Goal: Task Accomplishment & Management: Use online tool/utility

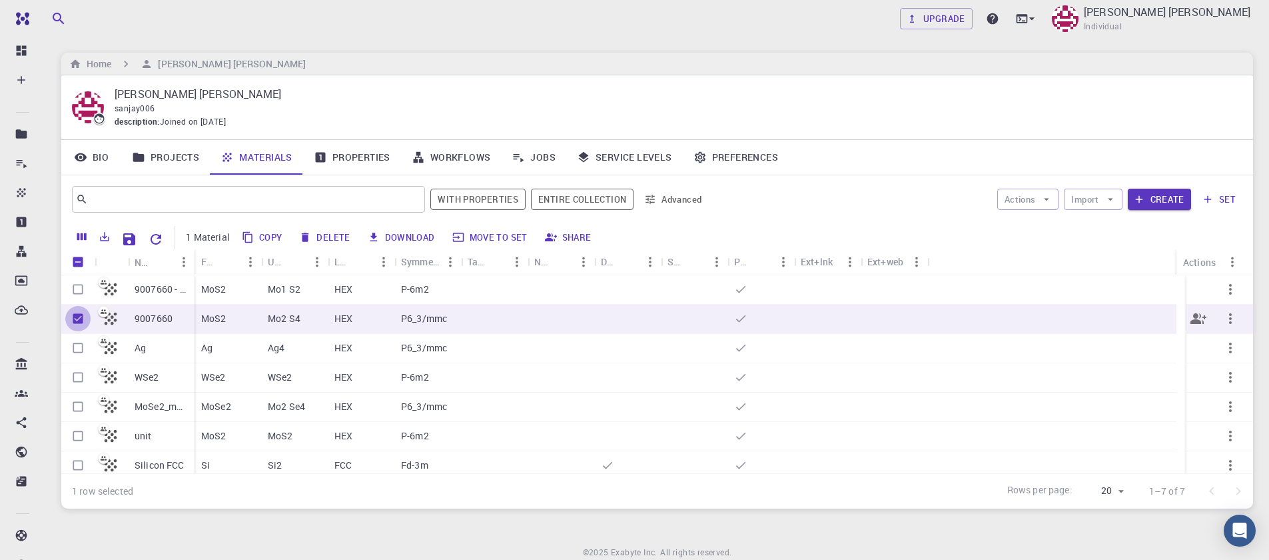
click at [79, 318] on input "Unselect row" at bounding box center [77, 318] width 25 height 25
checkbox input "false"
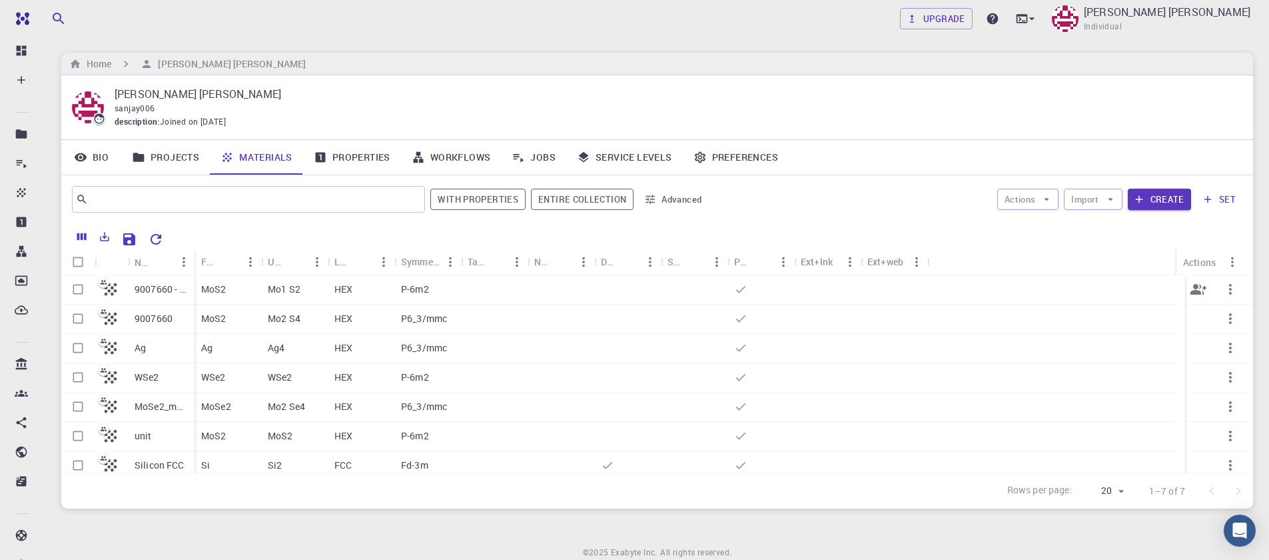
click at [73, 293] on input "Select row" at bounding box center [77, 288] width 25 height 25
checkbox input "true"
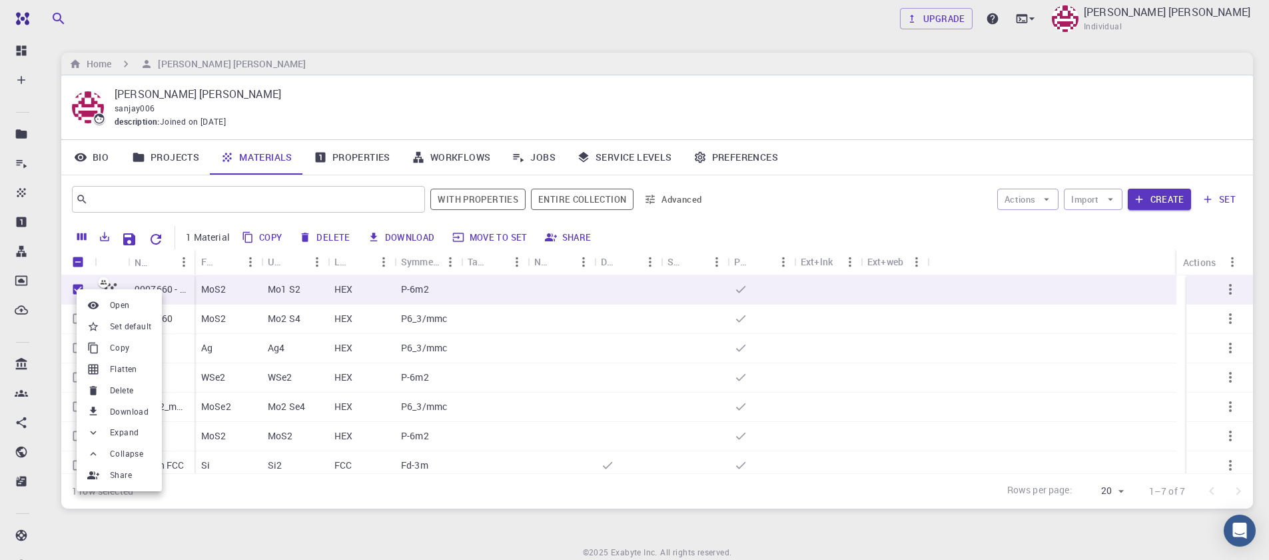
click at [249, 292] on div at bounding box center [634, 280] width 1269 height 560
click at [325, 234] on button "Delete" at bounding box center [325, 237] width 60 height 21
checkbox input "false"
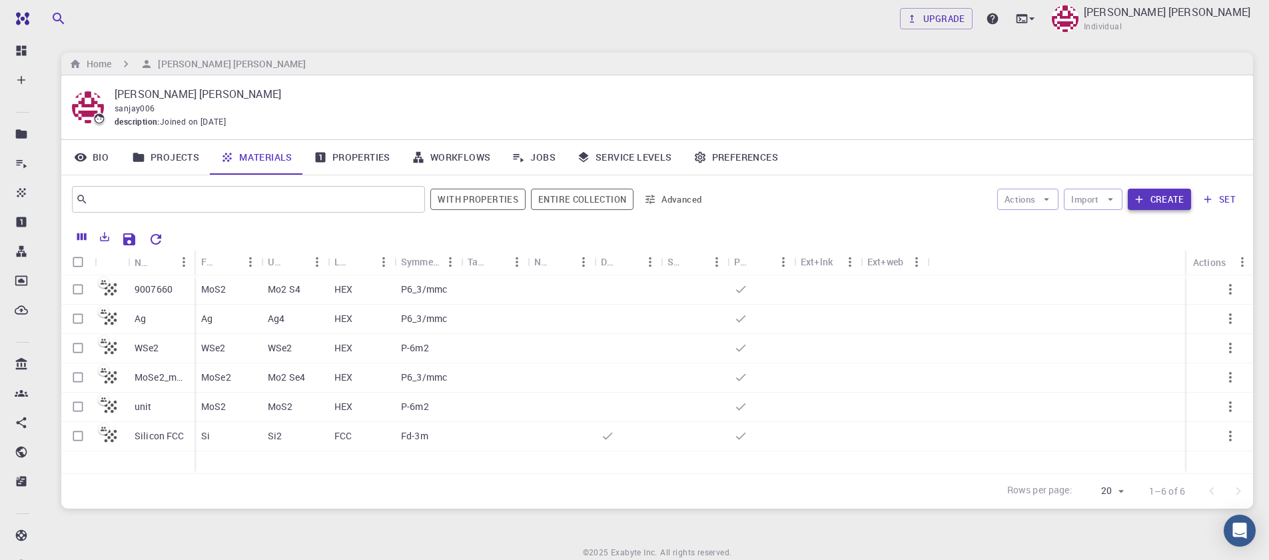
click at [1165, 207] on button "Create" at bounding box center [1159, 199] width 63 height 21
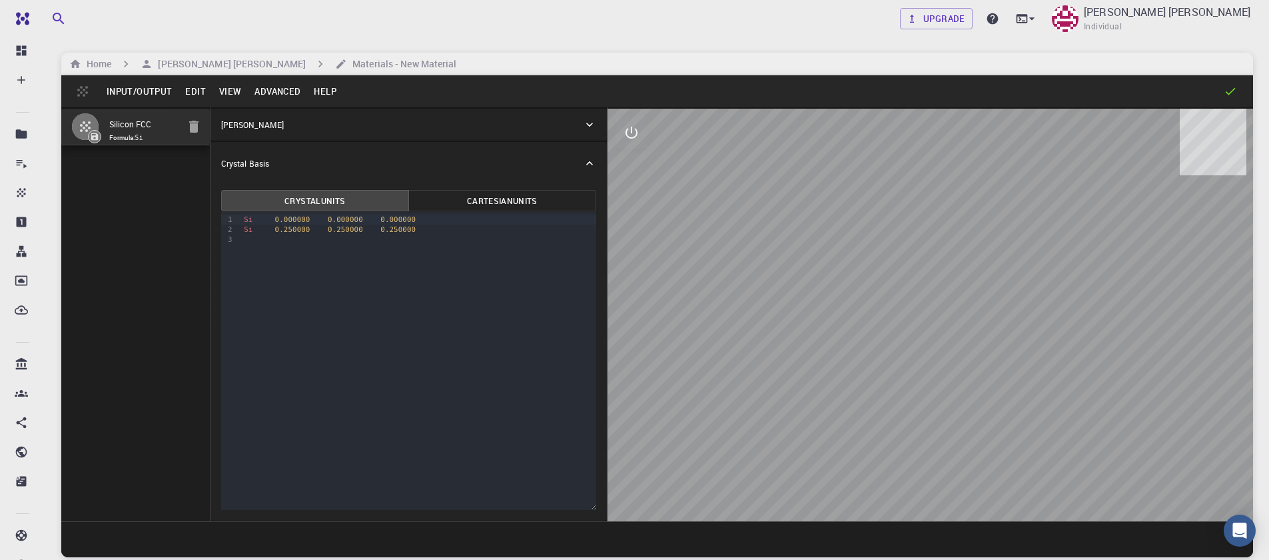
click at [143, 101] on button "Input/Output" at bounding box center [139, 91] width 79 height 21
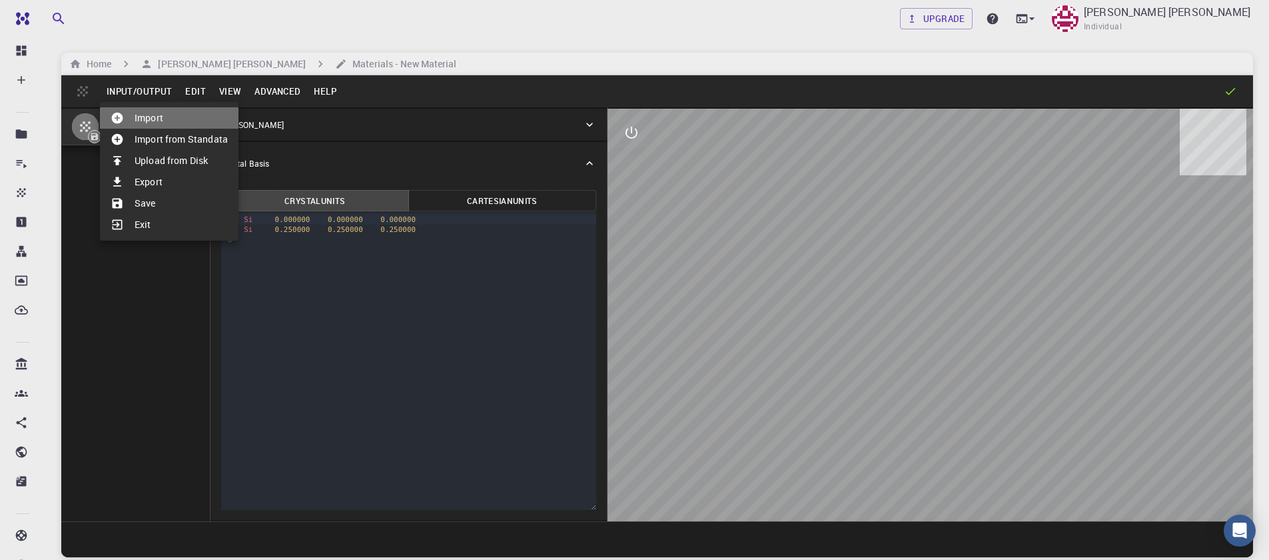
click at [141, 125] on li "Import" at bounding box center [169, 117] width 139 height 21
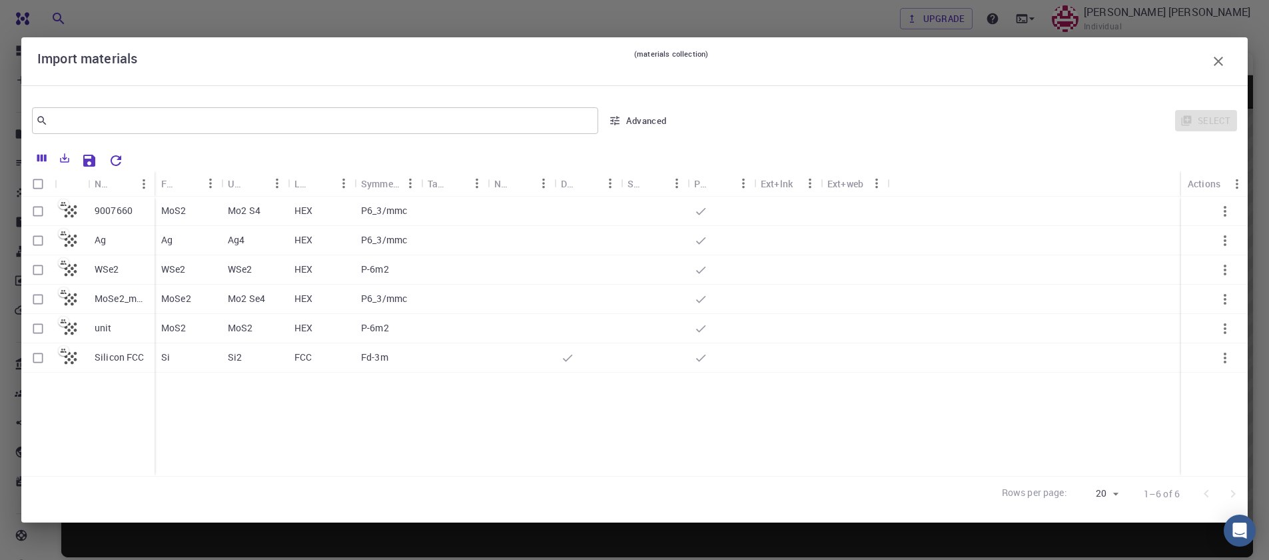
click at [37, 217] on input "Select row" at bounding box center [37, 211] width 25 height 25
checkbox input "true"
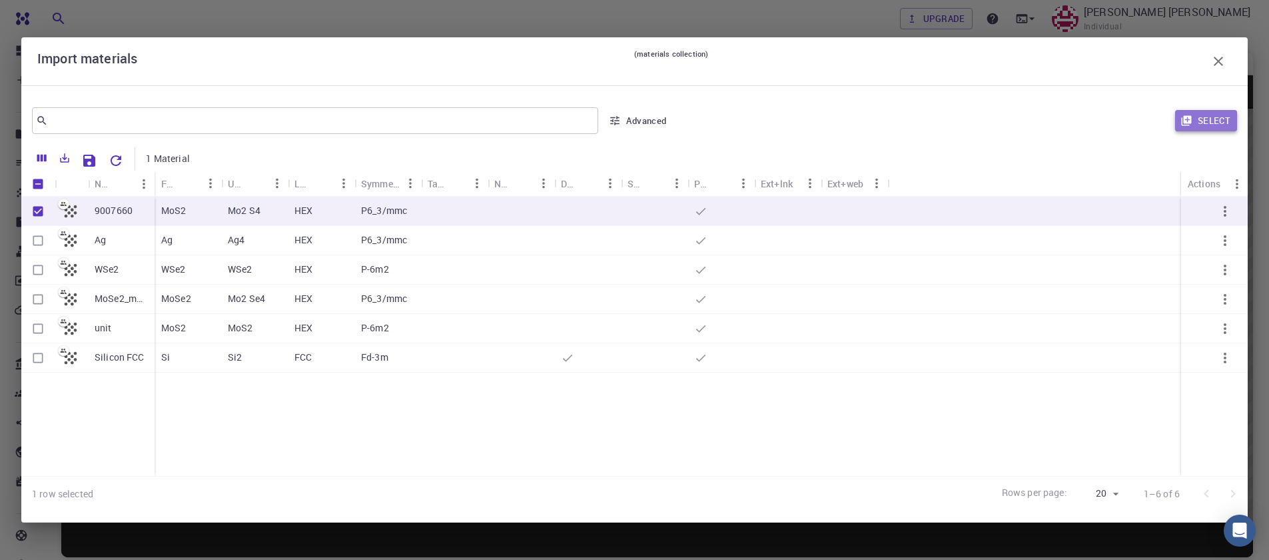
click at [1211, 123] on button "Select" at bounding box center [1206, 120] width 62 height 21
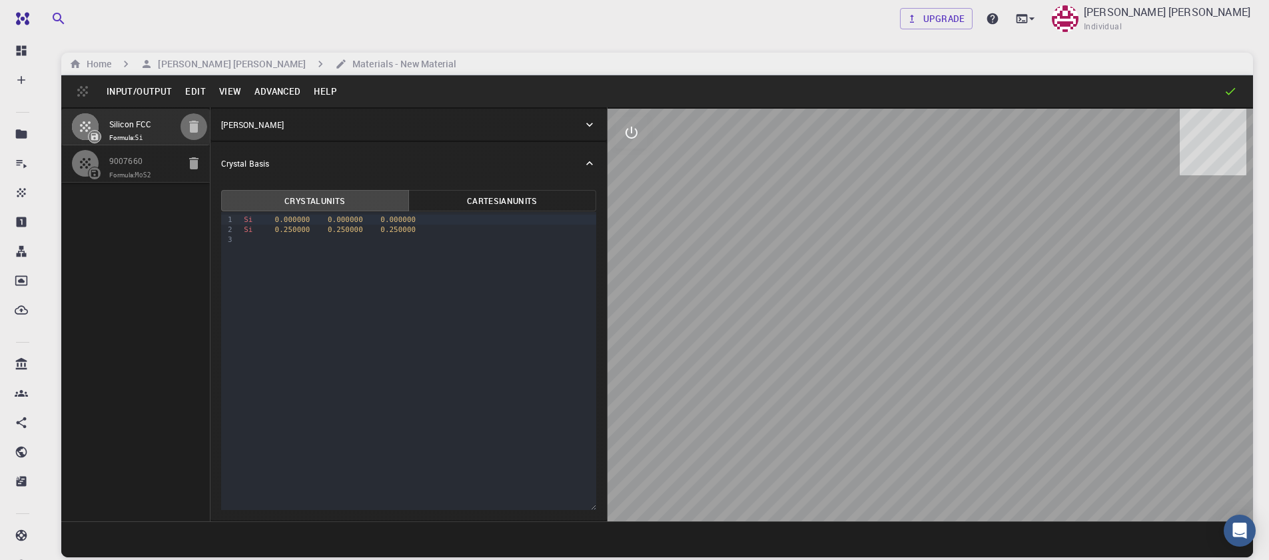
click at [188, 132] on icon "button" at bounding box center [194, 127] width 16 height 16
type input "HEX"
type input "3.161"
type input "12.295"
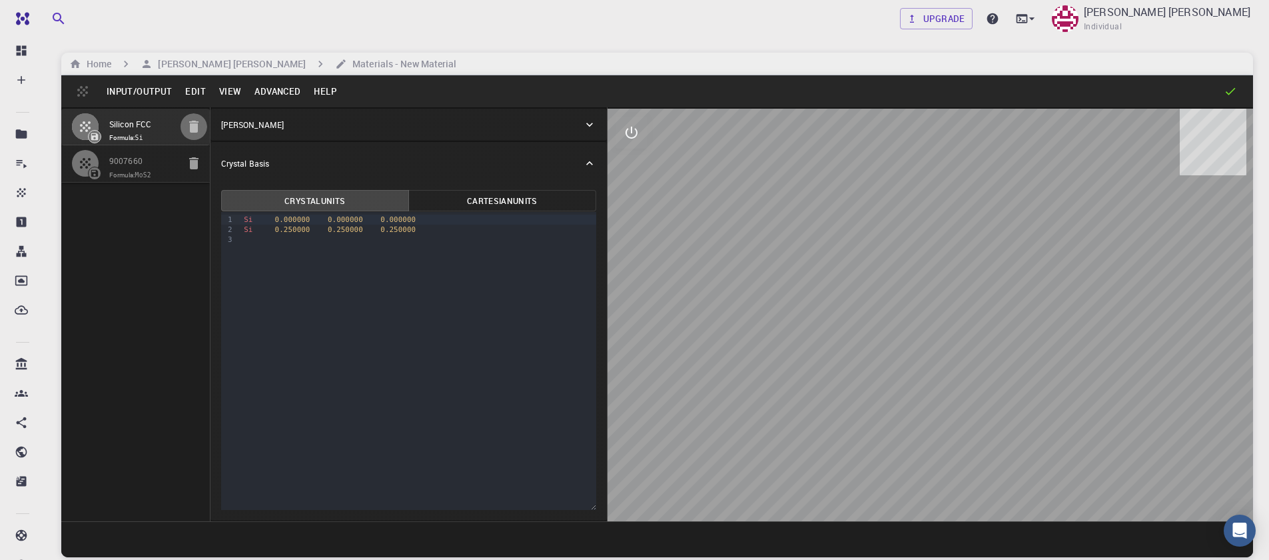
type input "90"
type input "119.99999999999999"
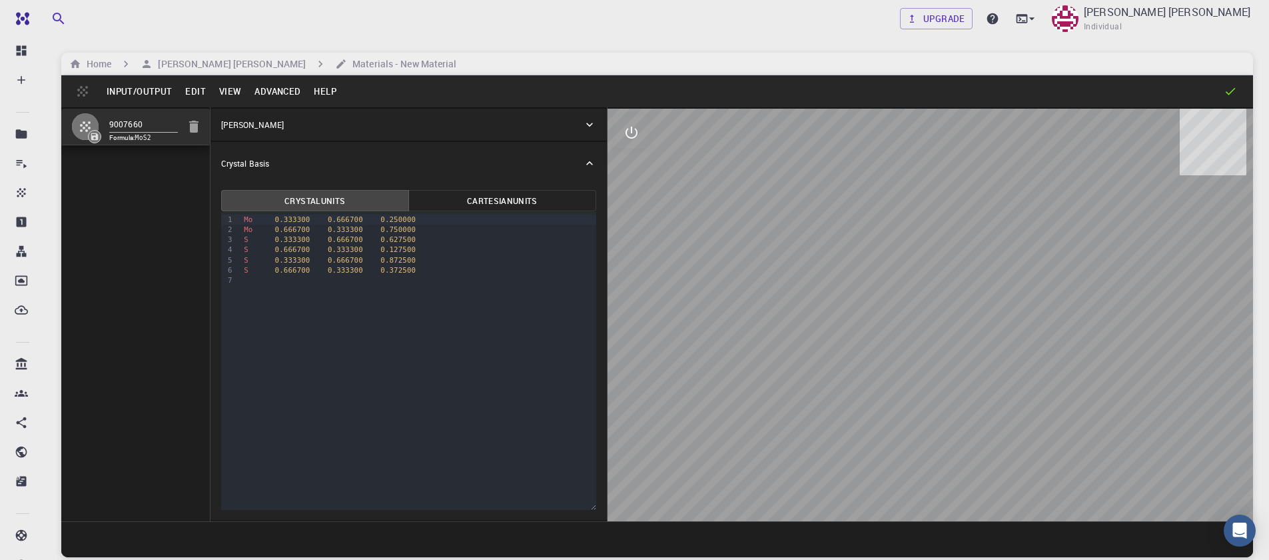
click at [119, 244] on div "9007660 Formula: MoS2" at bounding box center [135, 314] width 149 height 414
click at [262, 94] on button "Advanced" at bounding box center [277, 91] width 59 height 21
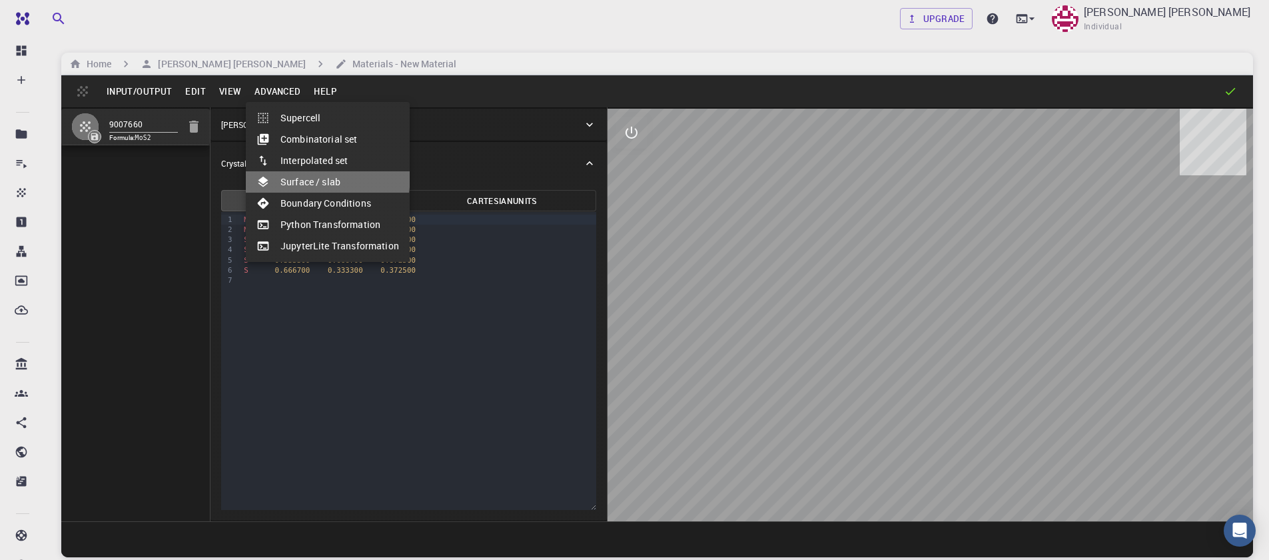
click at [276, 175] on li "Surface / slab" at bounding box center [328, 181] width 164 height 21
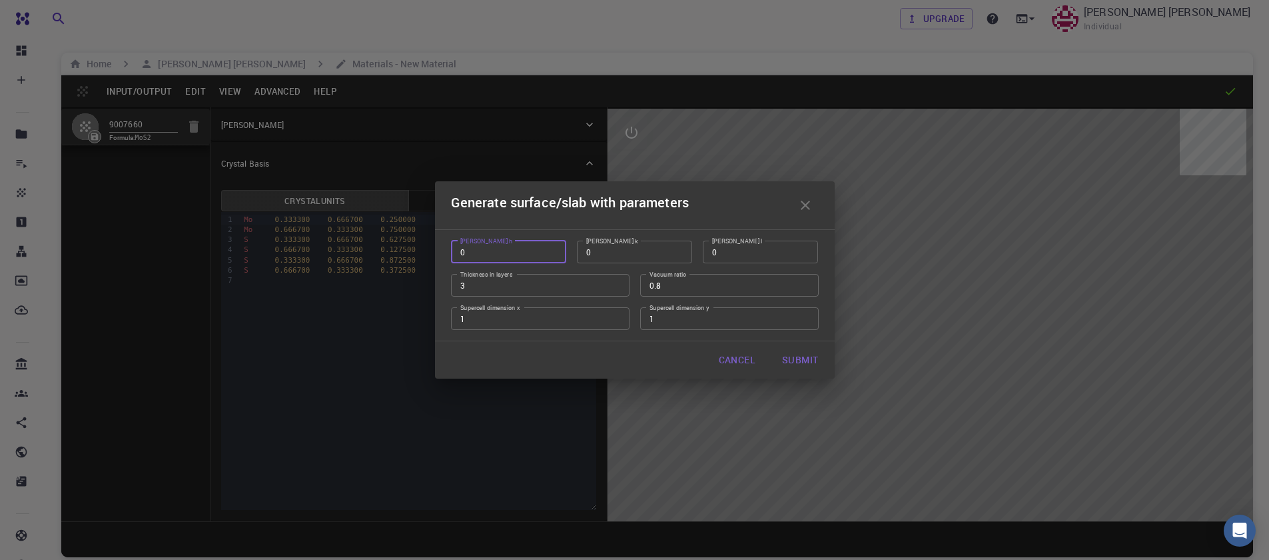
type input "0"
click at [554, 252] on input "0" at bounding box center [508, 251] width 115 height 23
type input "1"
click at [805, 249] on input "1" at bounding box center [760, 251] width 115 height 23
click at [809, 288] on input "0.59" at bounding box center [729, 285] width 179 height 23
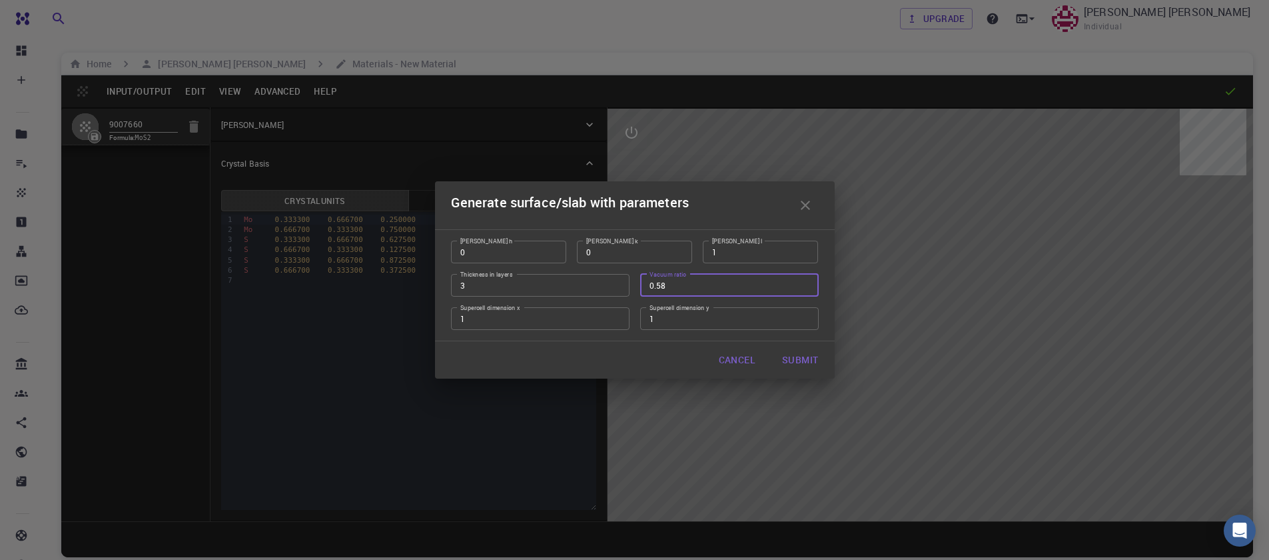
click at [809, 288] on input "0.58" at bounding box center [729, 285] width 179 height 23
click at [809, 288] on input "0.57" at bounding box center [729, 285] width 179 height 23
click at [809, 288] on input "0.56" at bounding box center [729, 285] width 179 height 23
click at [809, 288] on input "0.55" at bounding box center [729, 285] width 179 height 23
click at [809, 288] on input "0.54" at bounding box center [729, 285] width 179 height 23
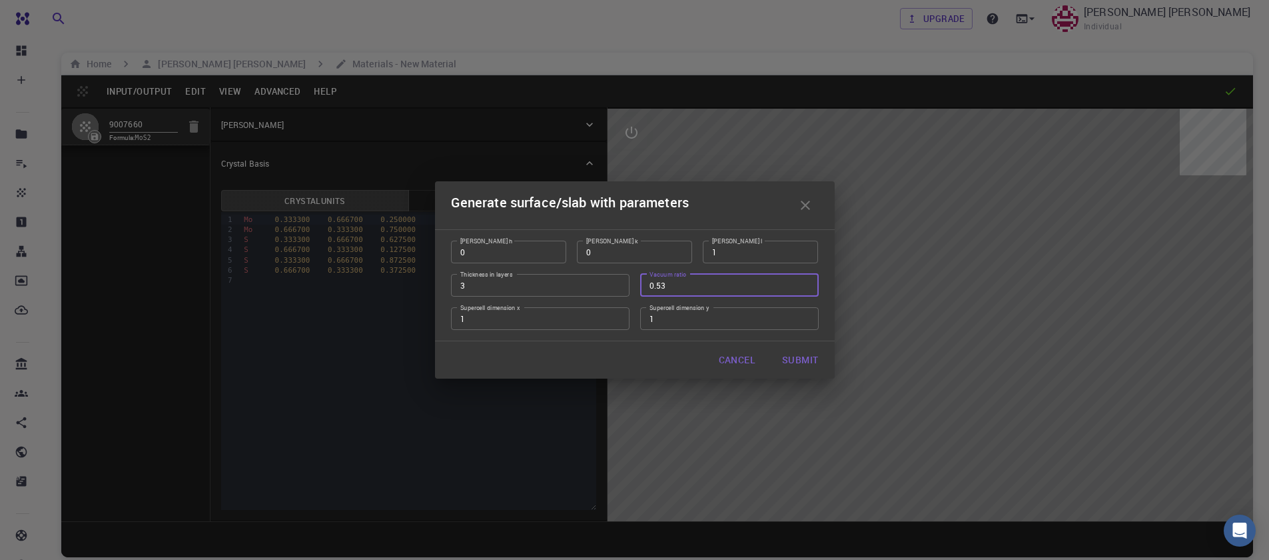
click at [809, 288] on input "0.53" at bounding box center [729, 285] width 179 height 23
click at [809, 288] on input "0.52" at bounding box center [729, 285] width 179 height 23
click at [809, 288] on input "0.51" at bounding box center [729, 285] width 179 height 23
type input "0.5"
click at [809, 288] on input "0.5" at bounding box center [729, 285] width 179 height 23
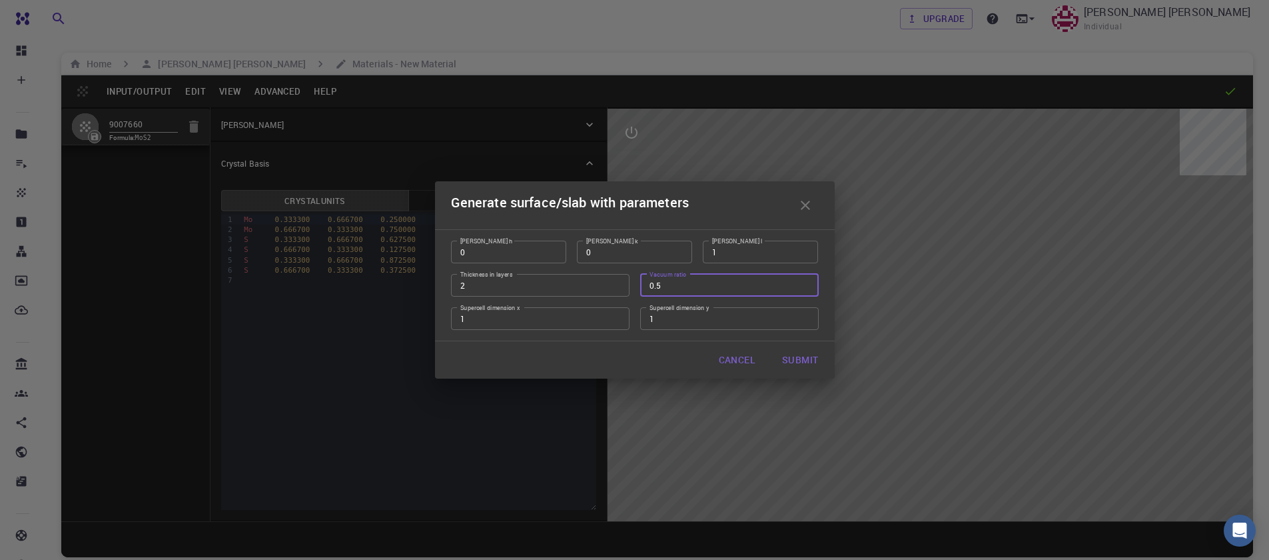
click at [614, 288] on input "2" at bounding box center [540, 285] width 179 height 23
type input "1"
click at [614, 288] on input "1" at bounding box center [540, 285] width 179 height 23
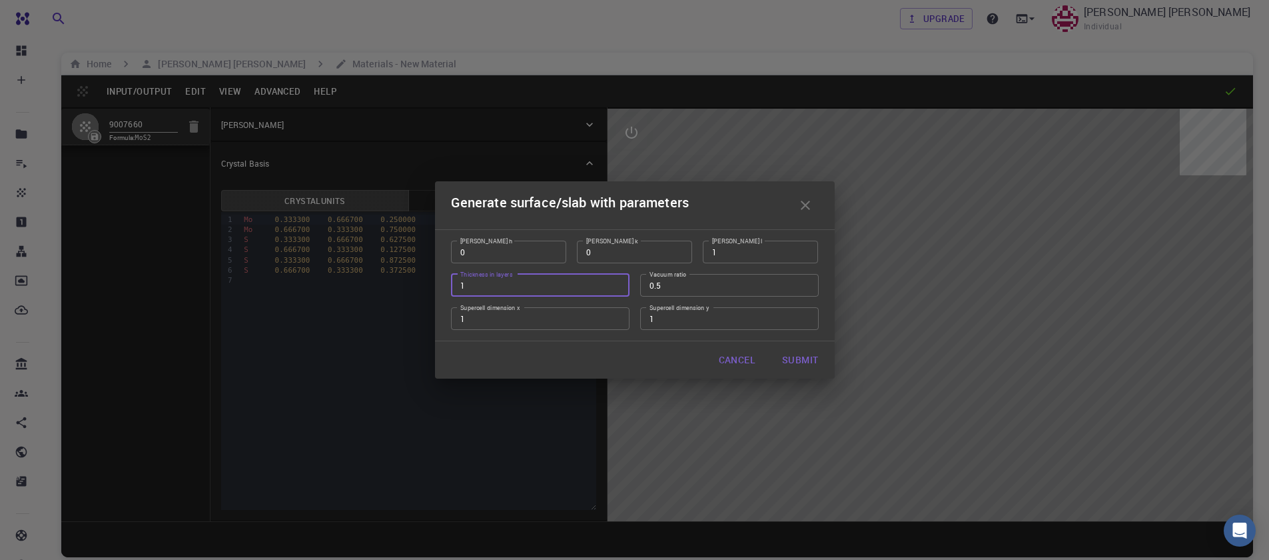
click at [793, 363] on button "Submit" at bounding box center [799, 359] width 57 height 27
type input "TRI"
type input "3.160994542861471"
type input "24.59"
type input "120.0000571088431"
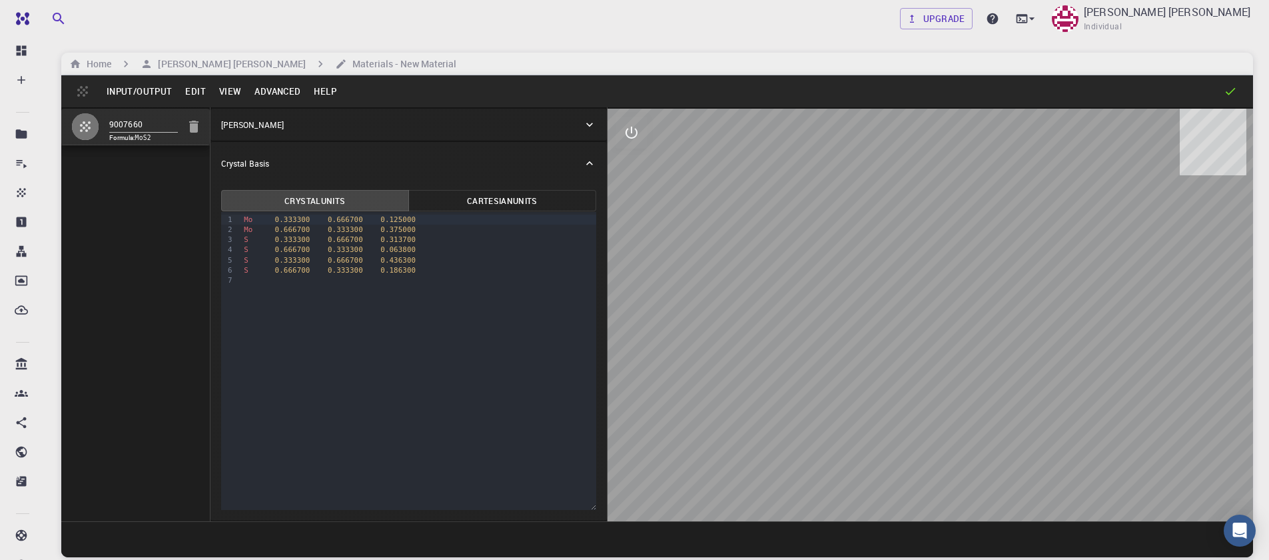
drag, startPoint x: 966, startPoint y: 348, endPoint x: 891, endPoint y: 349, distance: 74.6
click at [891, 349] on div at bounding box center [931, 315] width 646 height 412
click at [636, 143] on button "interactive" at bounding box center [632, 133] width 32 height 32
click at [636, 163] on icon "view" at bounding box center [631, 165] width 15 height 10
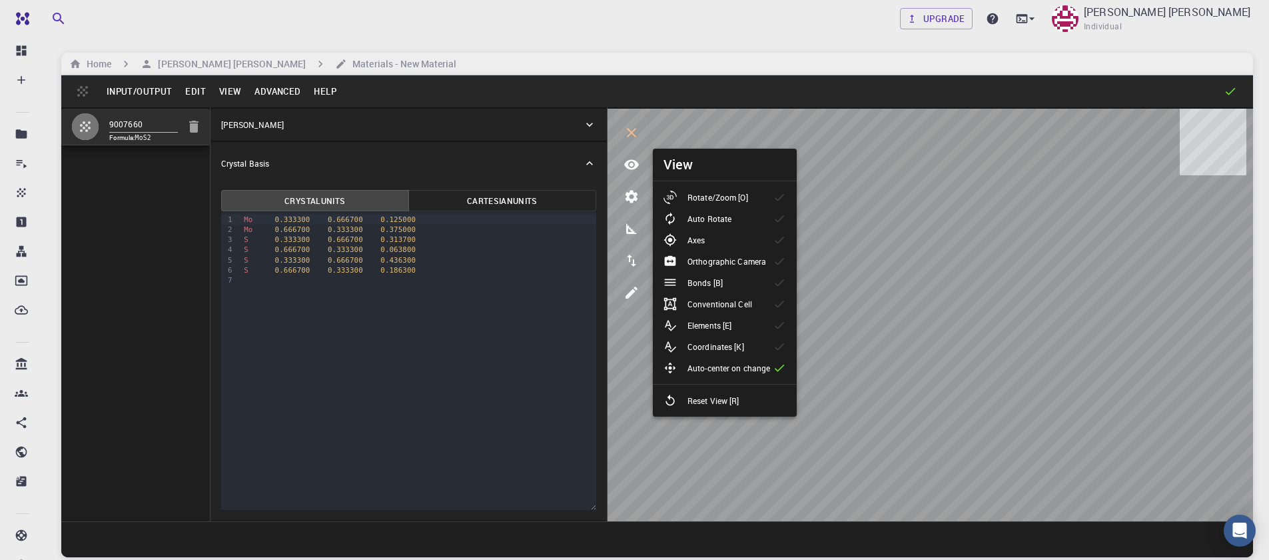
click at [733, 203] on p "Rotate/Zoom [O]" at bounding box center [718, 197] width 61 height 12
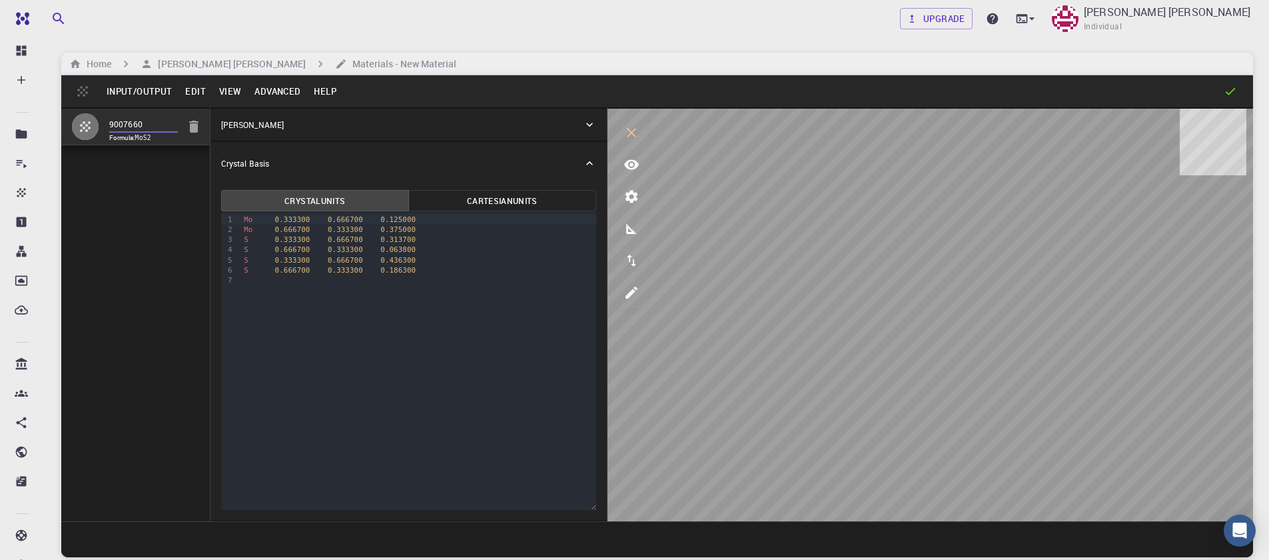
drag, startPoint x: 151, startPoint y: 125, endPoint x: 91, endPoint y: 126, distance: 59.3
click at [91, 126] on li "9007660 Formula: MoS2" at bounding box center [135, 127] width 149 height 37
type input "bulk"
click at [131, 89] on button "Input/Output" at bounding box center [139, 91] width 79 height 21
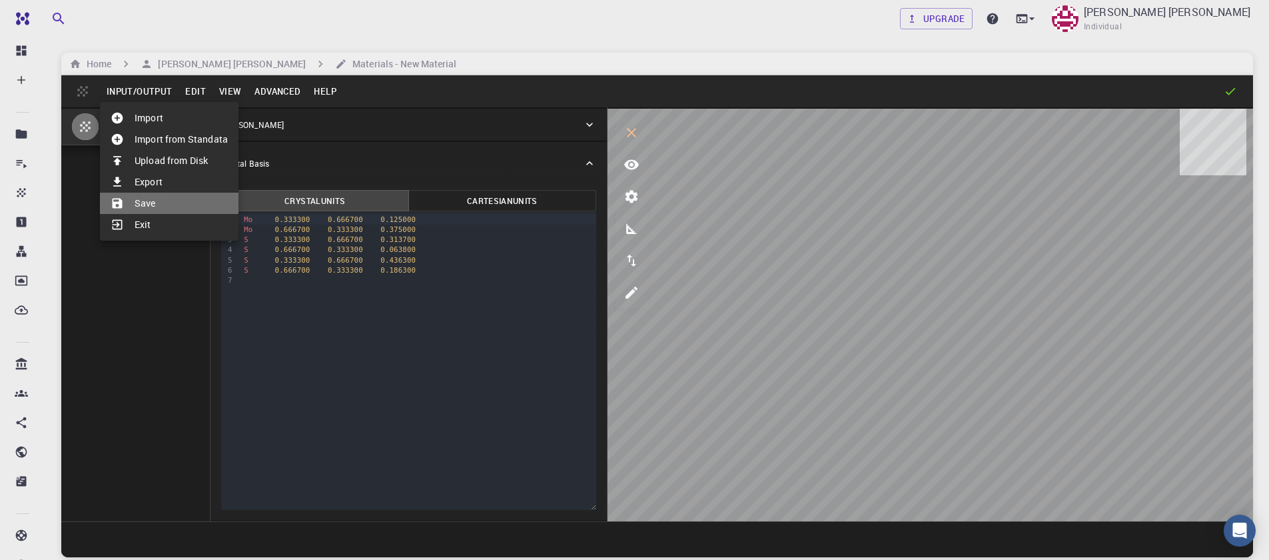
click at [148, 204] on li "Save" at bounding box center [169, 203] width 139 height 21
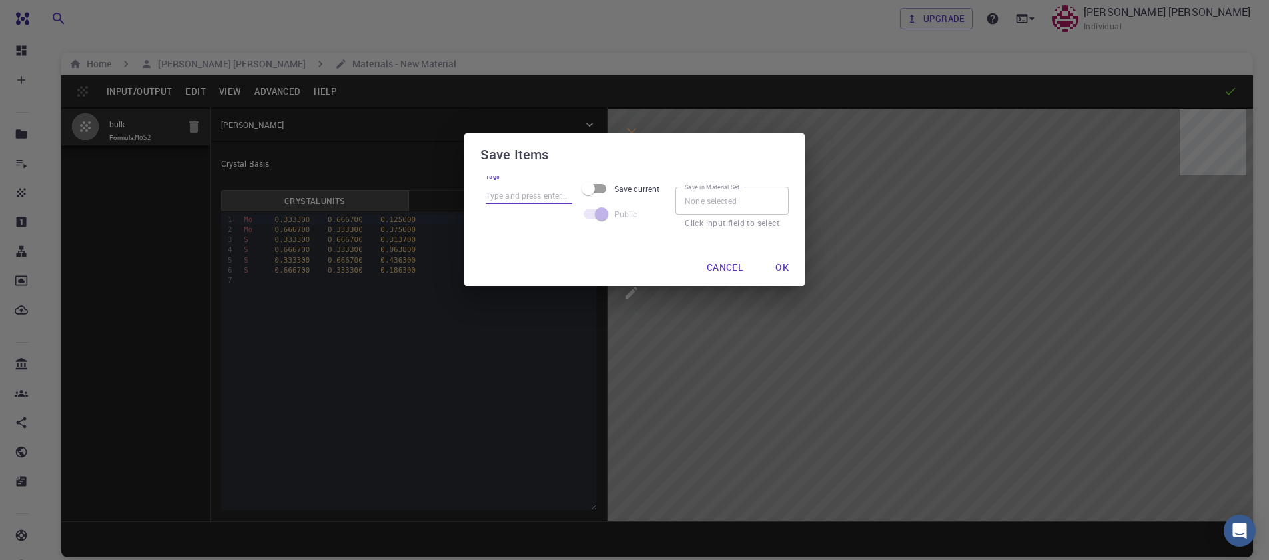
click at [534, 193] on input "Tags" at bounding box center [529, 195] width 87 height 17
type input "bulk"
click at [593, 187] on input "Save current" at bounding box center [588, 188] width 76 height 25
checkbox input "true"
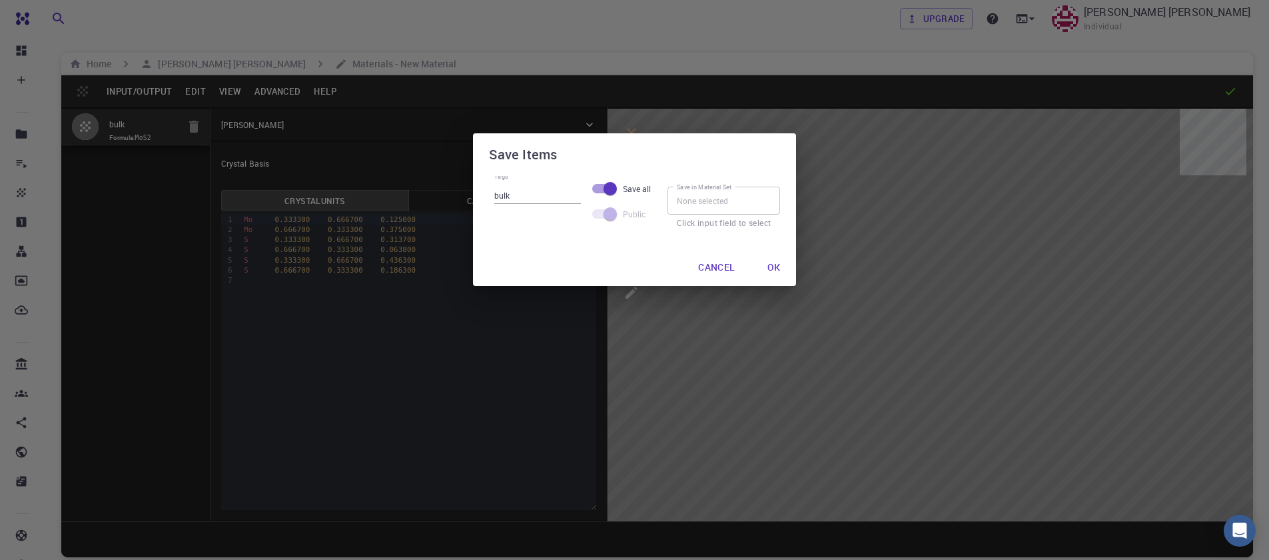
click at [777, 262] on button "Ok" at bounding box center [774, 267] width 35 height 27
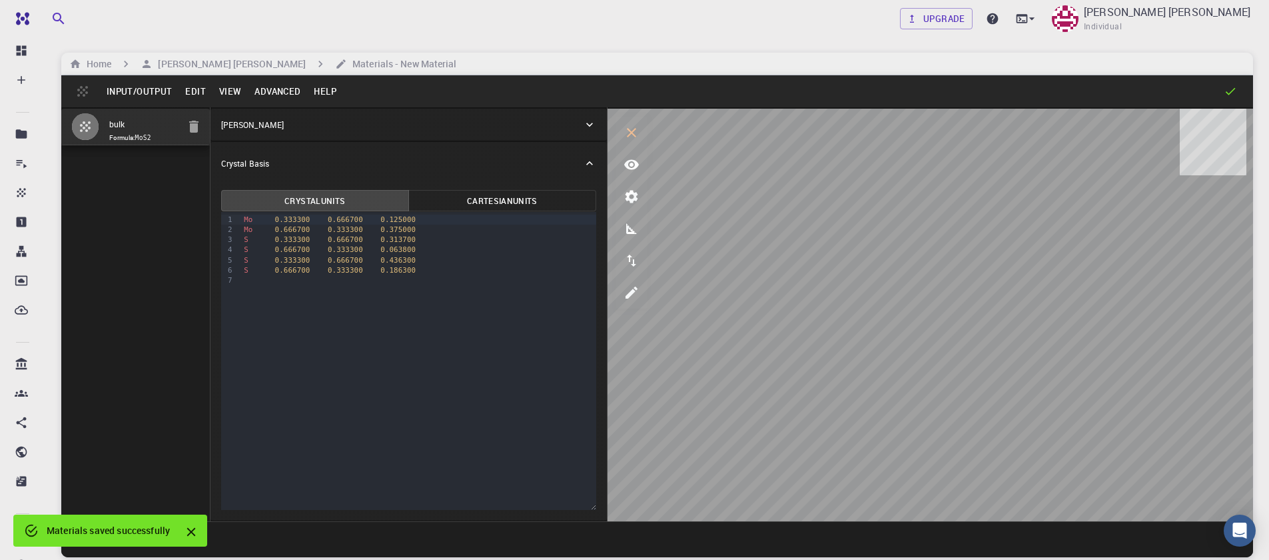
click at [153, 94] on button "Input/Output" at bounding box center [139, 91] width 79 height 21
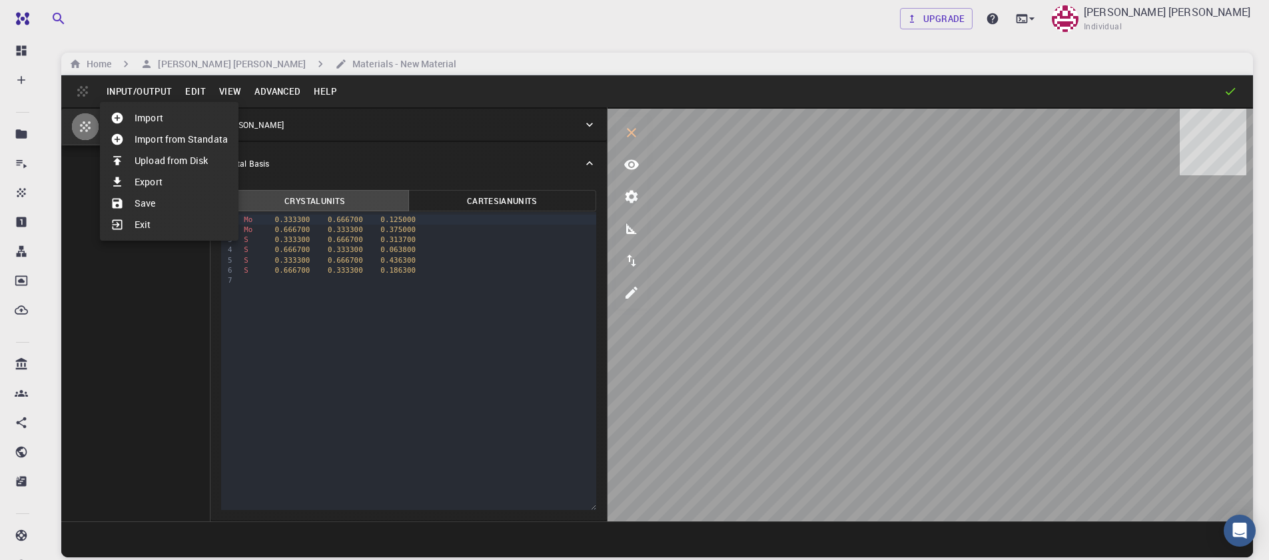
click at [165, 121] on li "Import" at bounding box center [169, 117] width 139 height 21
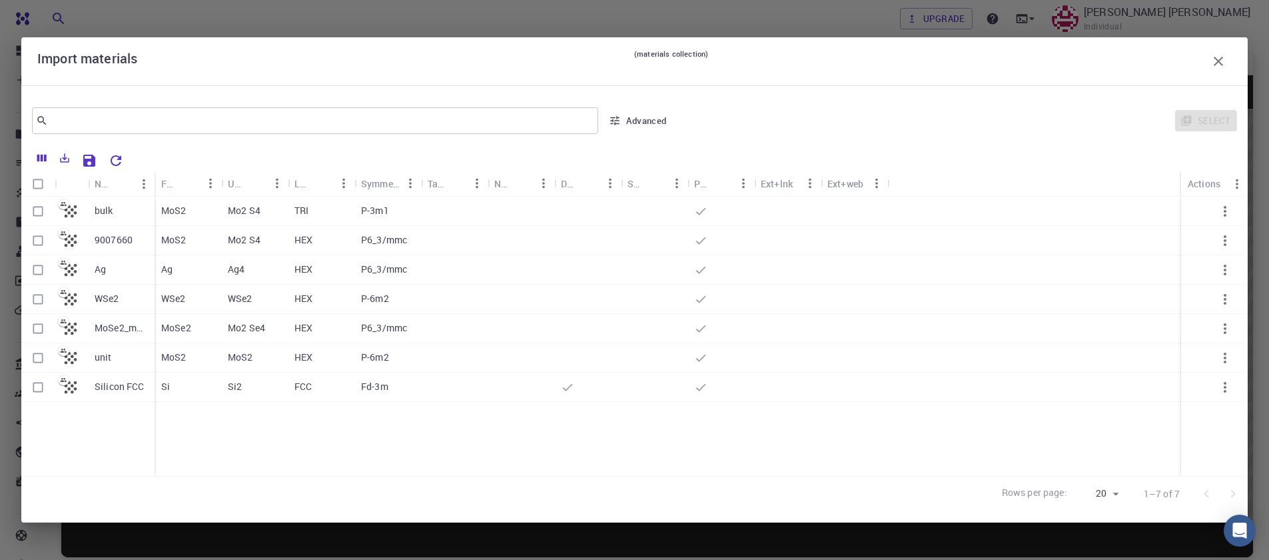
click at [34, 240] on input "Select row" at bounding box center [37, 240] width 25 height 25
checkbox input "true"
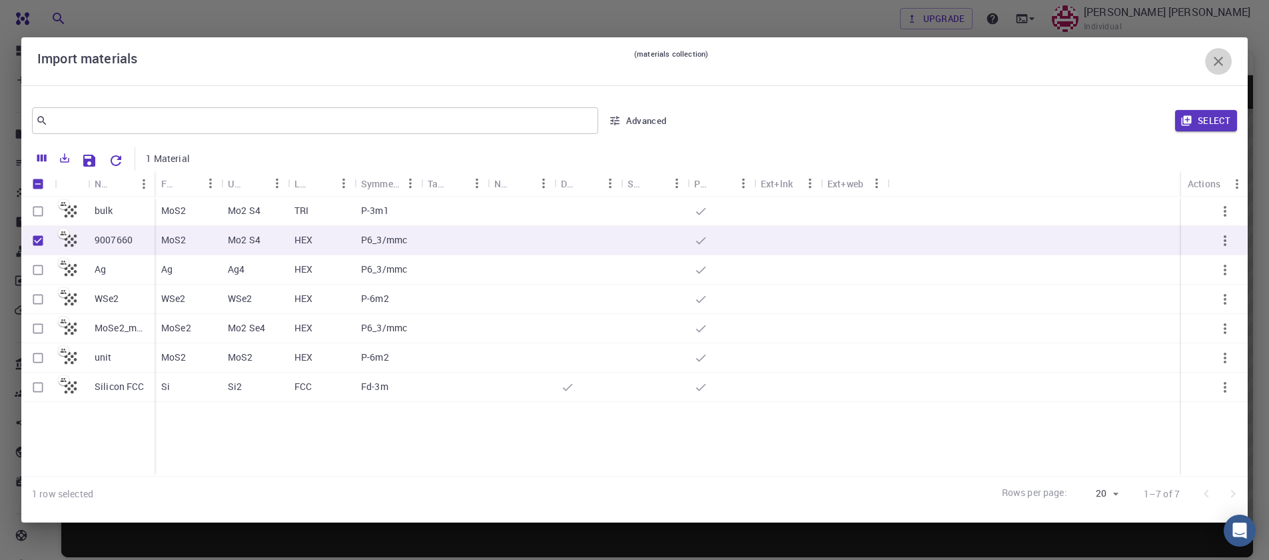
click at [1222, 60] on icon "button" at bounding box center [1218, 61] width 16 height 16
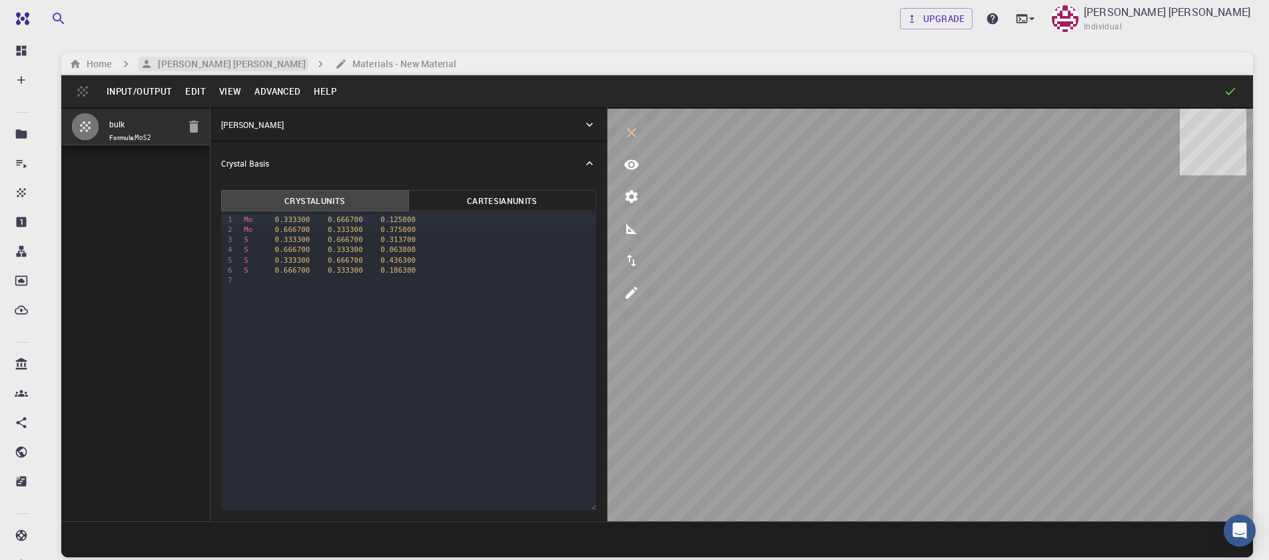
click at [173, 67] on h6 "[PERSON_NAME] [PERSON_NAME]" at bounding box center [229, 64] width 153 height 15
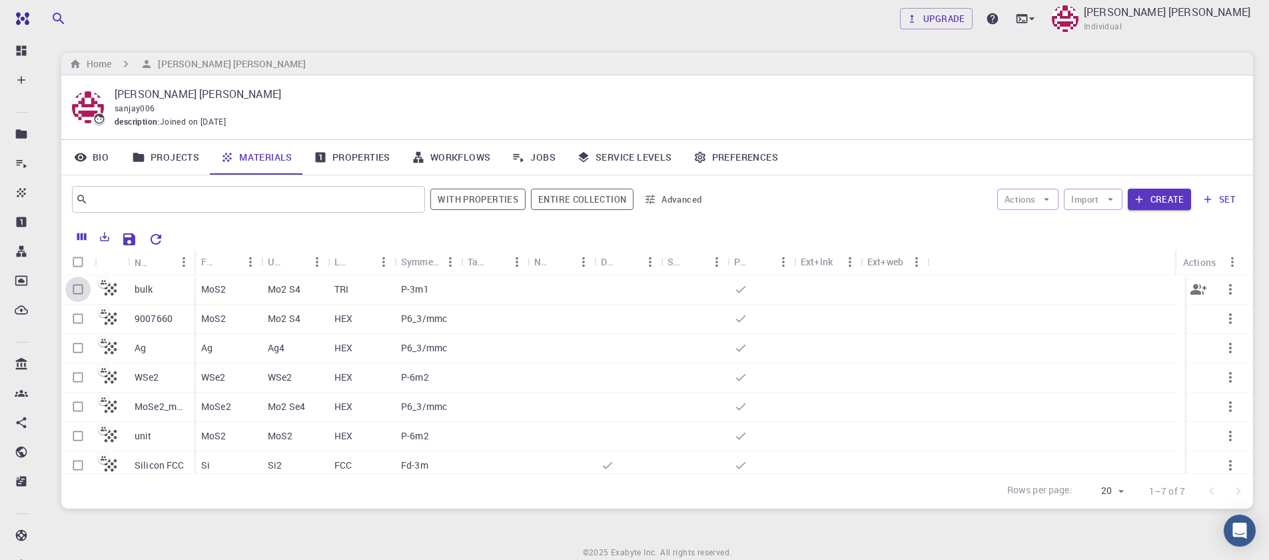
click at [75, 290] on input "Select row" at bounding box center [77, 288] width 25 height 25
checkbox input "true"
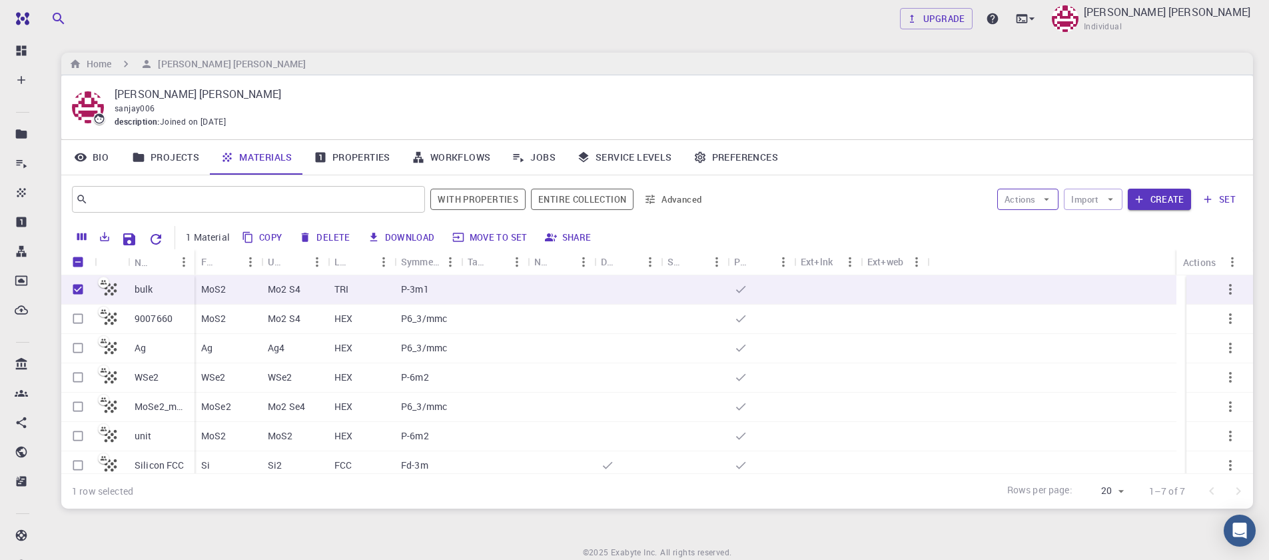
click at [1047, 205] on button "Actions" at bounding box center [1028, 199] width 62 height 21
click at [1035, 227] on span "Create Job" at bounding box center [1054, 225] width 42 height 13
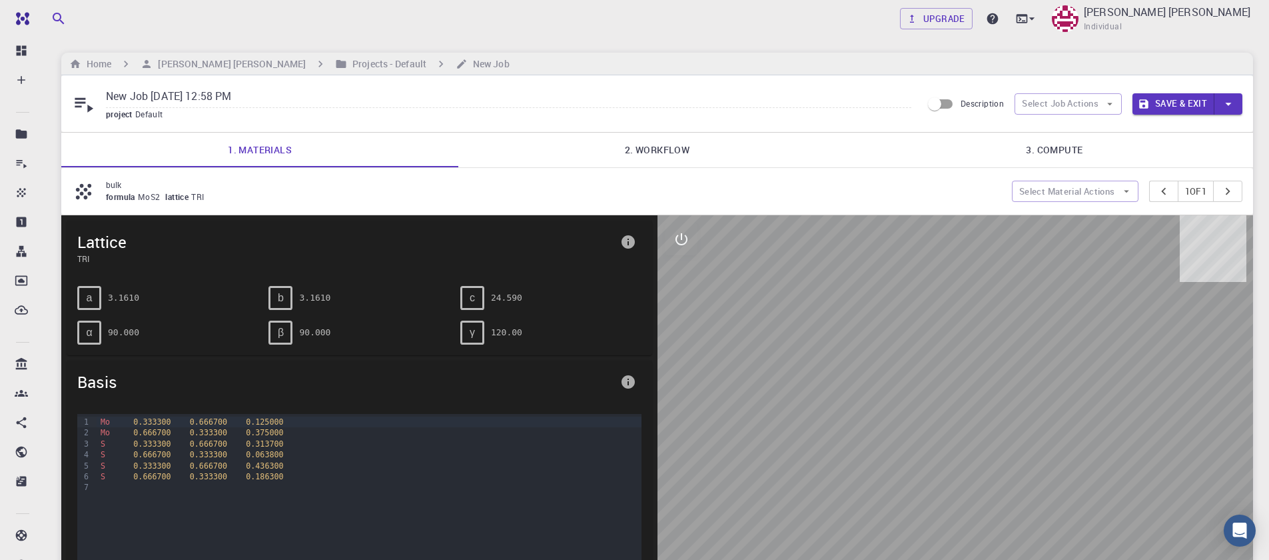
click at [659, 149] on link "2. Workflow" at bounding box center [656, 150] width 397 height 35
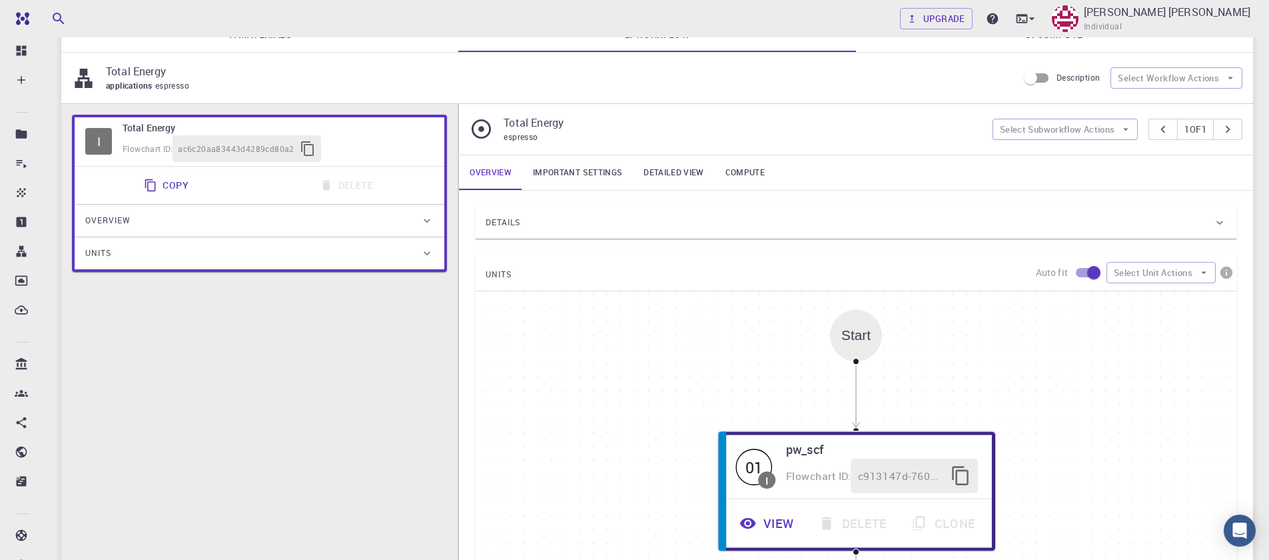
scroll to position [320, 0]
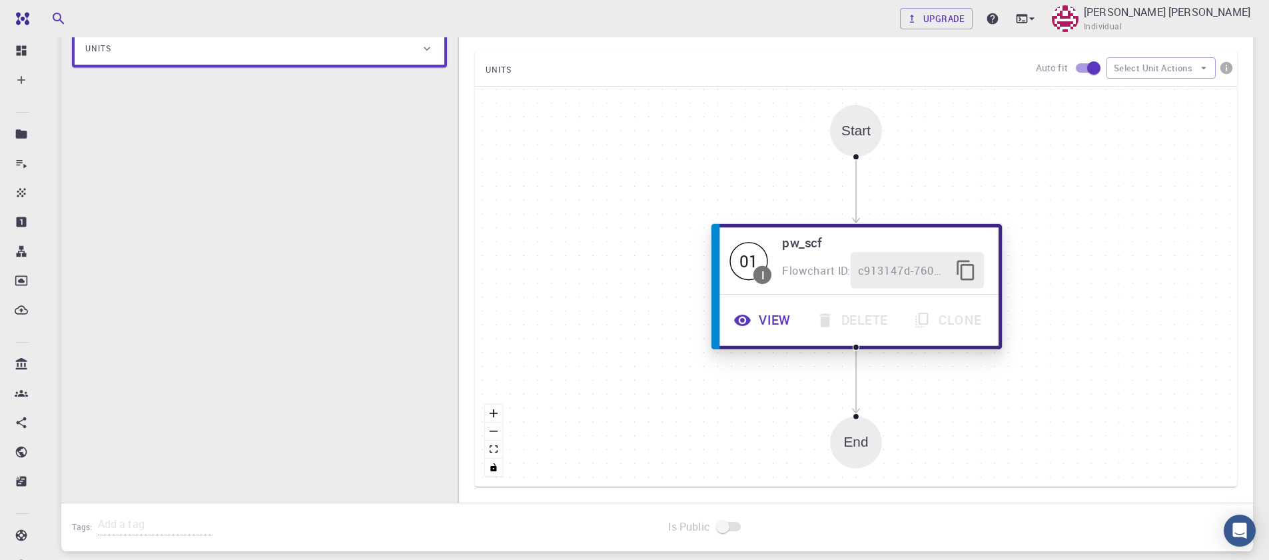
click at [749, 325] on icon "button" at bounding box center [742, 320] width 18 height 18
click at [749, 316] on icon "button" at bounding box center [743, 319] width 17 height 11
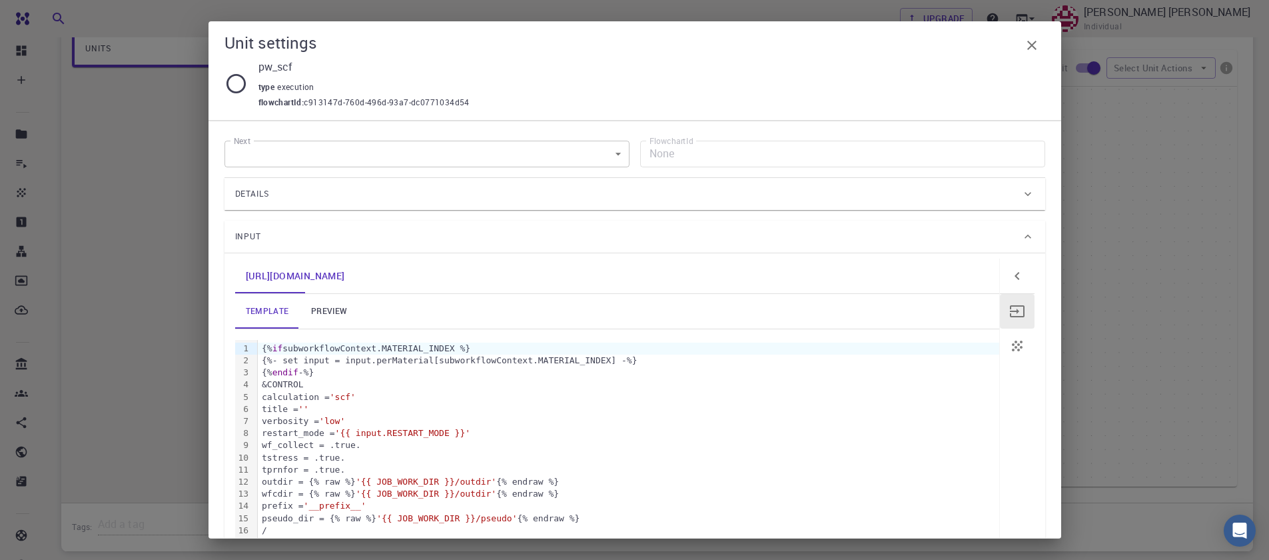
scroll to position [0, 0]
click at [332, 308] on link "preview" at bounding box center [329, 313] width 60 height 35
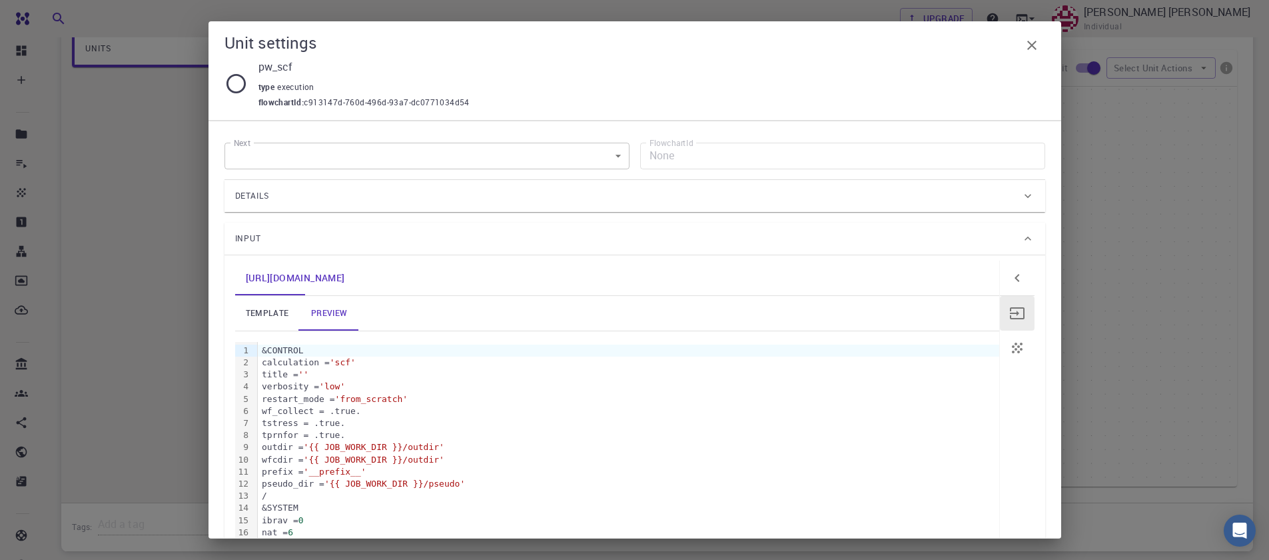
scroll to position [480, 0]
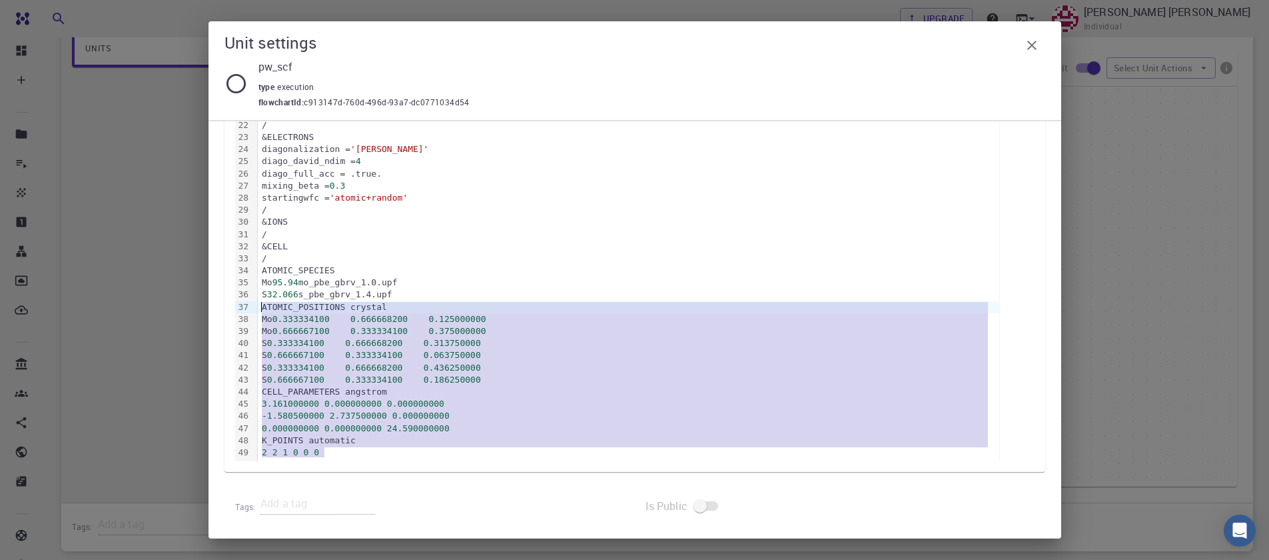
drag, startPoint x: 336, startPoint y: 454, endPoint x: 250, endPoint y: 310, distance: 168.5
click at [250, 310] on div "99 1 2 3 4 5 6 7 8 9 10 11 12 13 14 15 16 17 18 19 20 21 22 23 24 25 26 27 28 2…" at bounding box center [617, 161] width 764 height 599
copy div "ATOMIC_POSITIONS crystal Mo 0.333334100 0.666668200 0.125000000 Mo 0.666667100 …"
